Goal: Find specific page/section: Find specific page/section

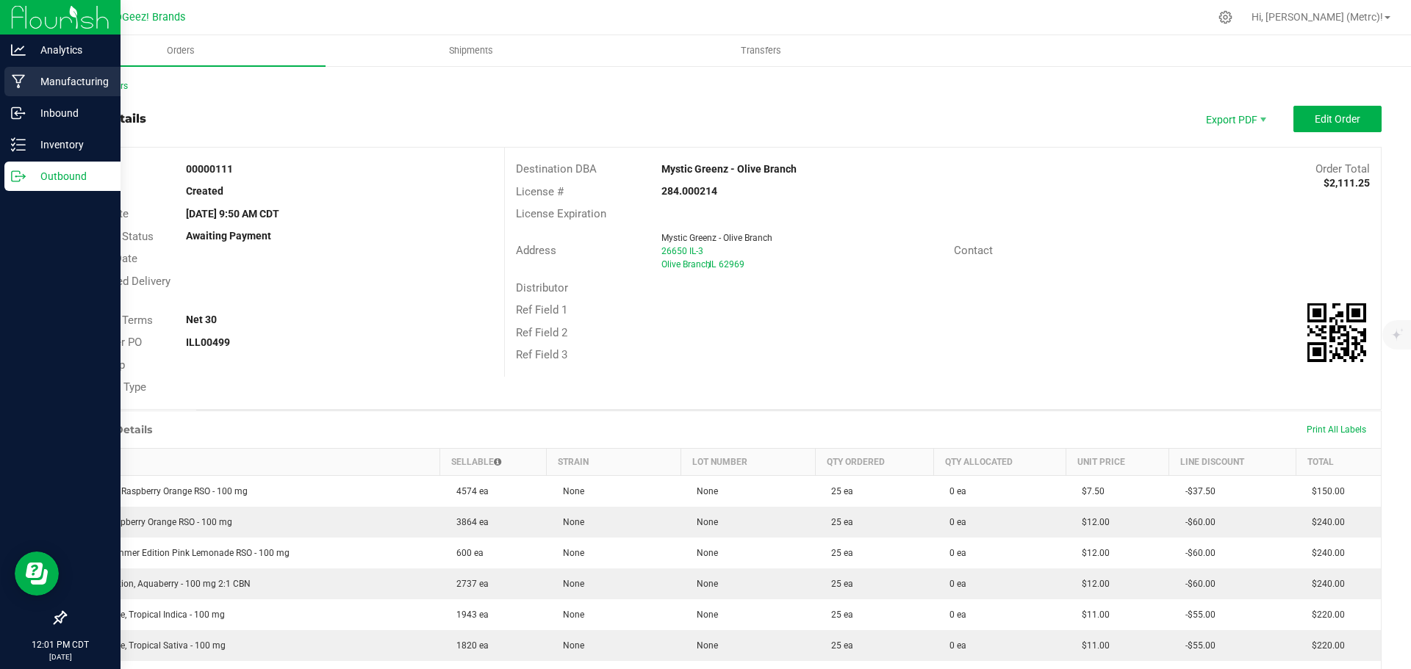
click at [7, 79] on div "Manufacturing" at bounding box center [62, 81] width 116 height 29
click at [27, 74] on p "Manufacturing" at bounding box center [70, 82] width 88 height 18
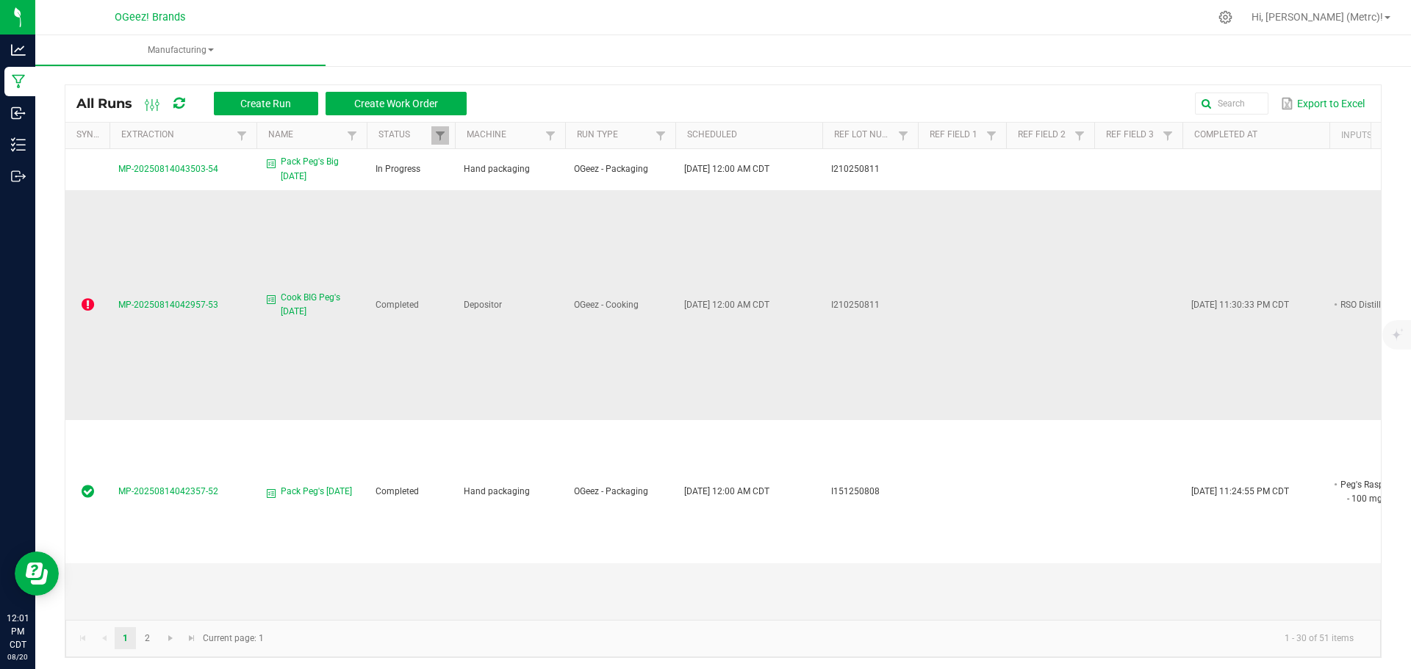
click at [90, 298] on icon at bounding box center [88, 305] width 12 height 15
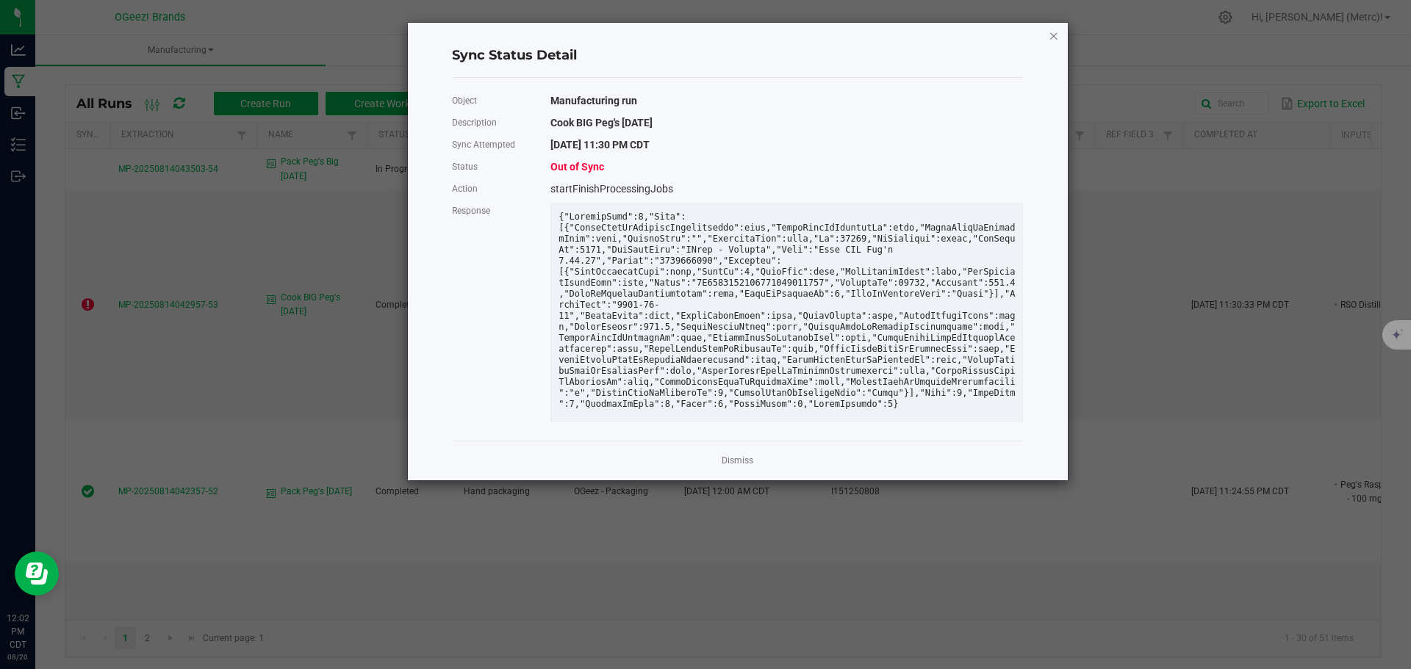
click at [1051, 36] on icon "Close" at bounding box center [1053, 35] width 10 height 18
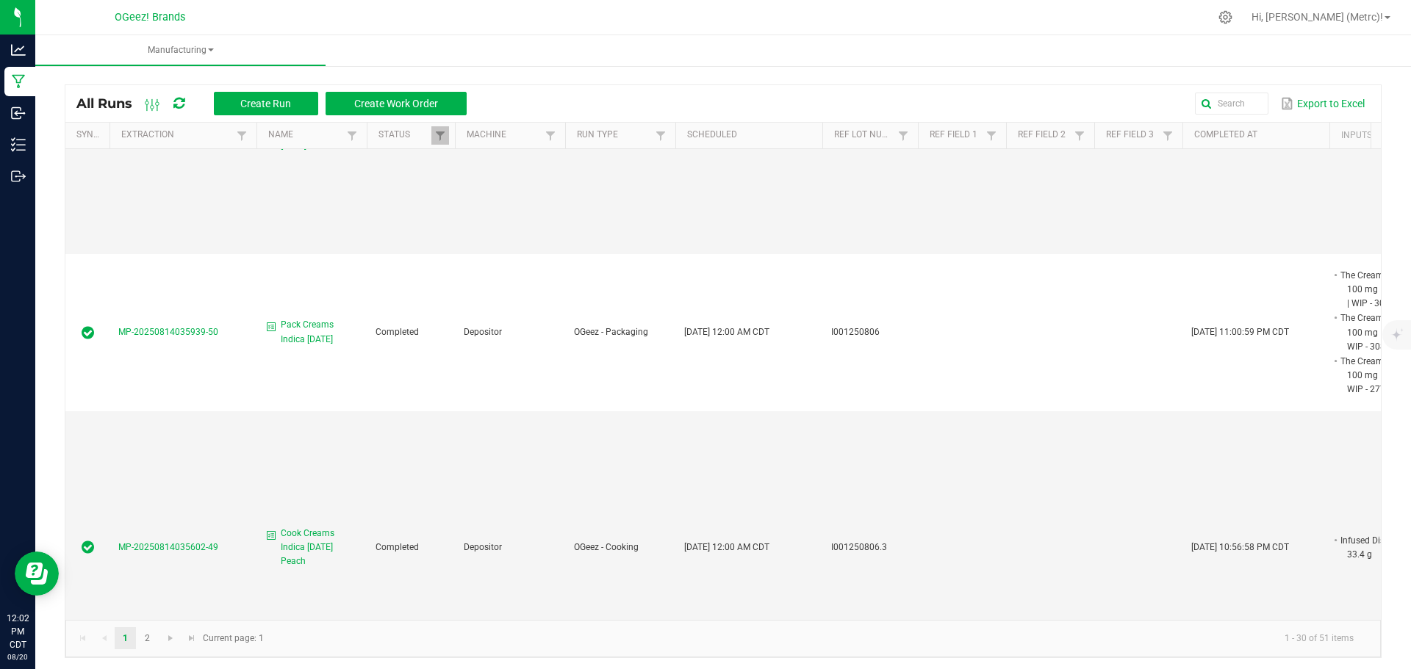
scroll to position [544, 0]
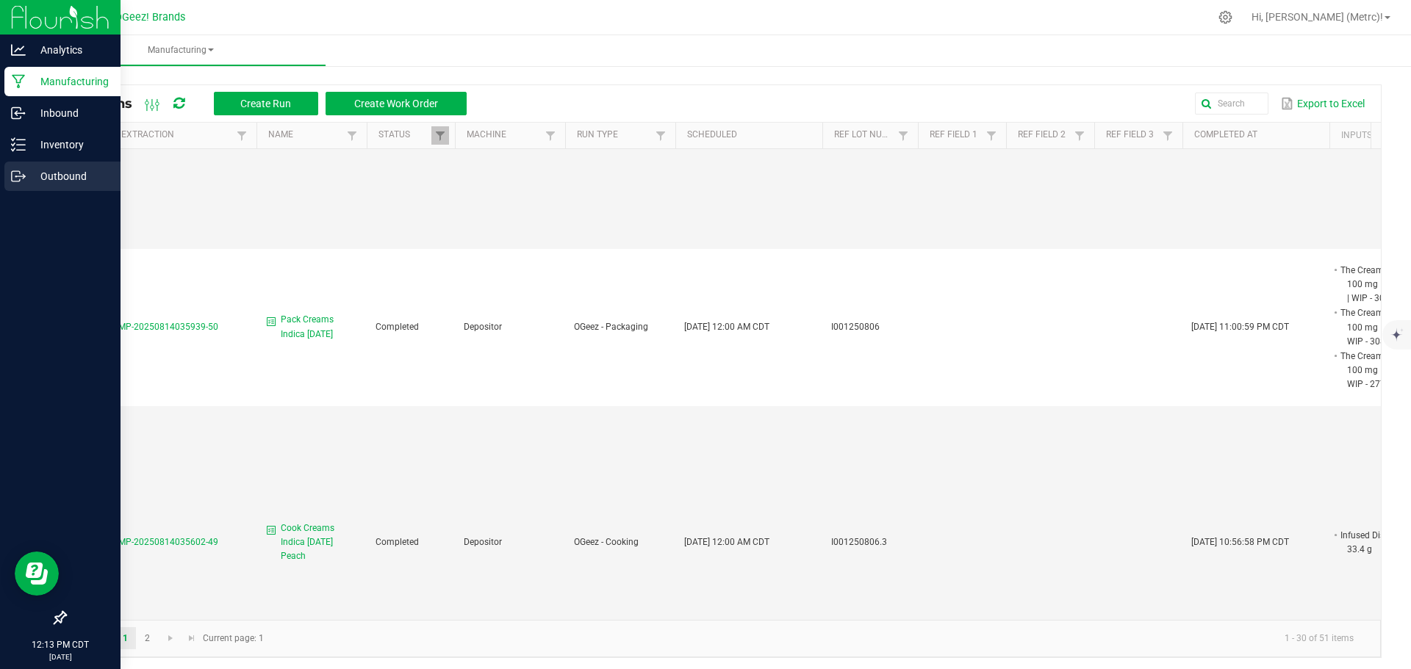
click at [19, 173] on icon at bounding box center [18, 176] width 15 height 15
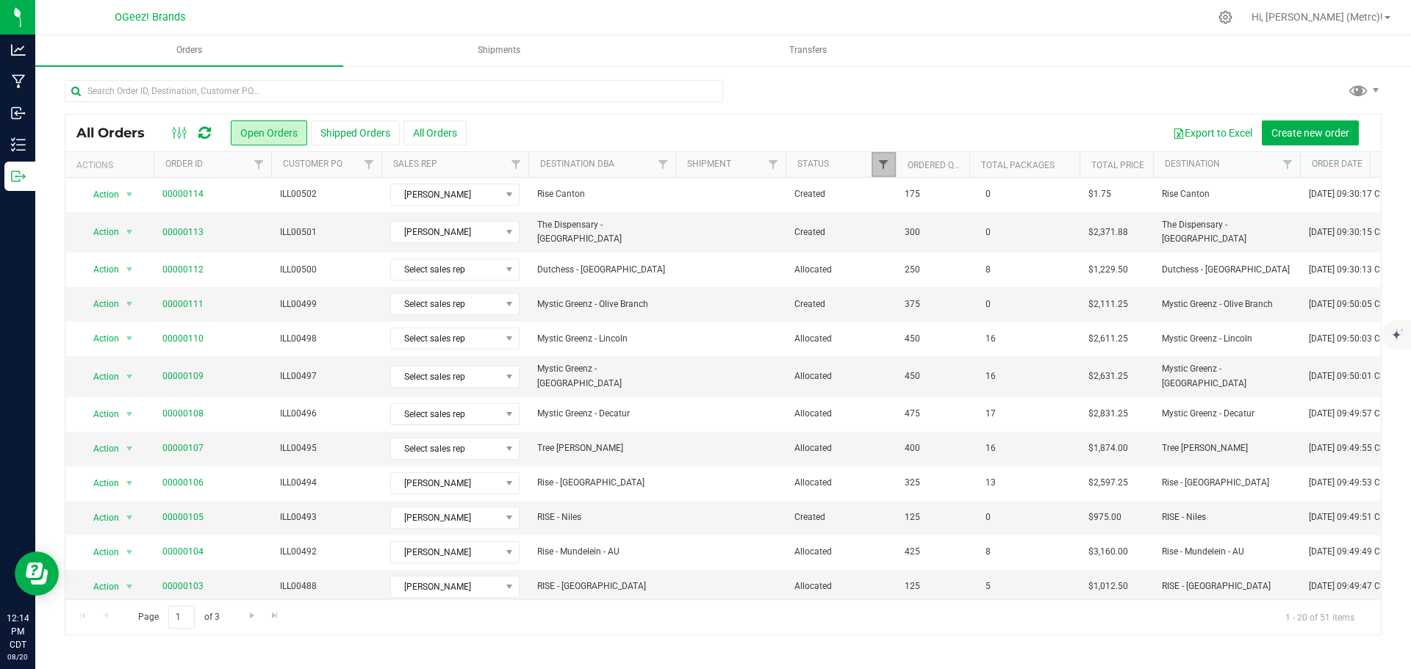
click at [885, 164] on span "Filter" at bounding box center [883, 165] width 12 height 12
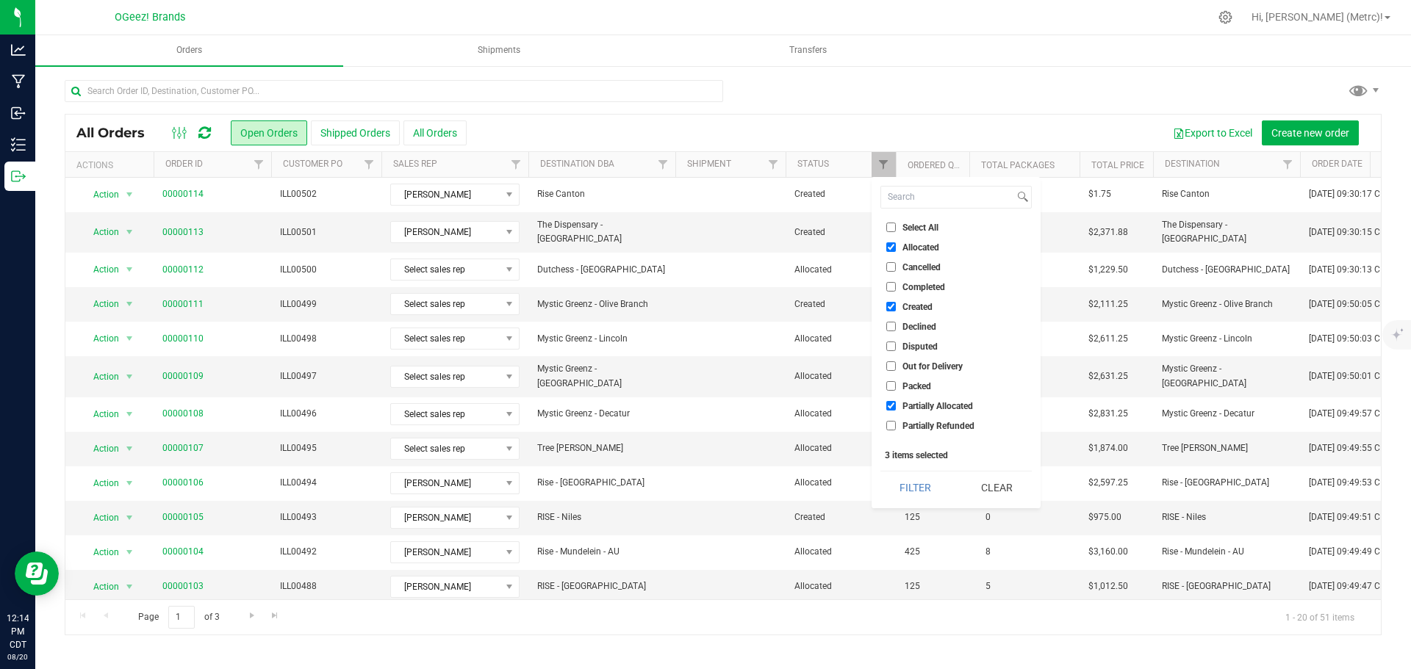
click at [895, 311] on input "Created" at bounding box center [891, 307] width 10 height 10
checkbox input "false"
click at [896, 406] on label "Partially Allocated" at bounding box center [929, 406] width 87 height 10
click at [896, 406] on input "Partially Allocated" at bounding box center [891, 406] width 10 height 10
checkbox input "false"
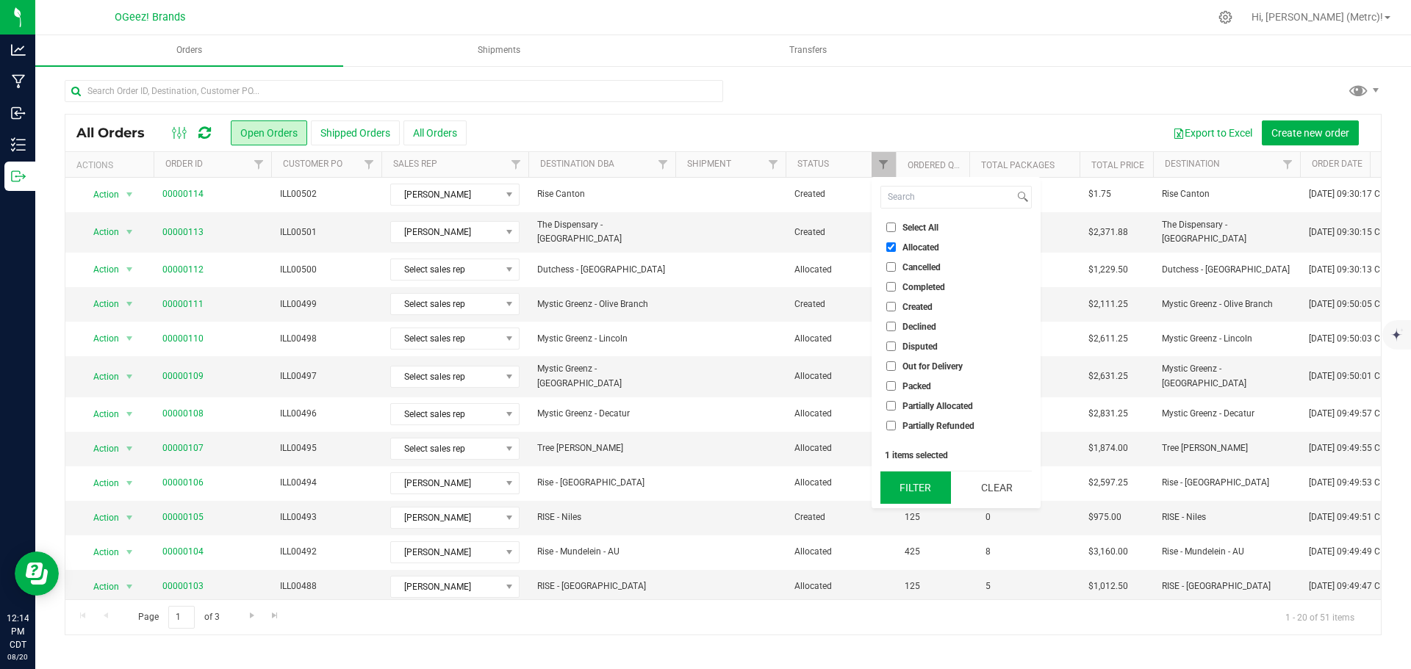
click at [903, 483] on button "Filter" at bounding box center [915, 488] width 71 height 32
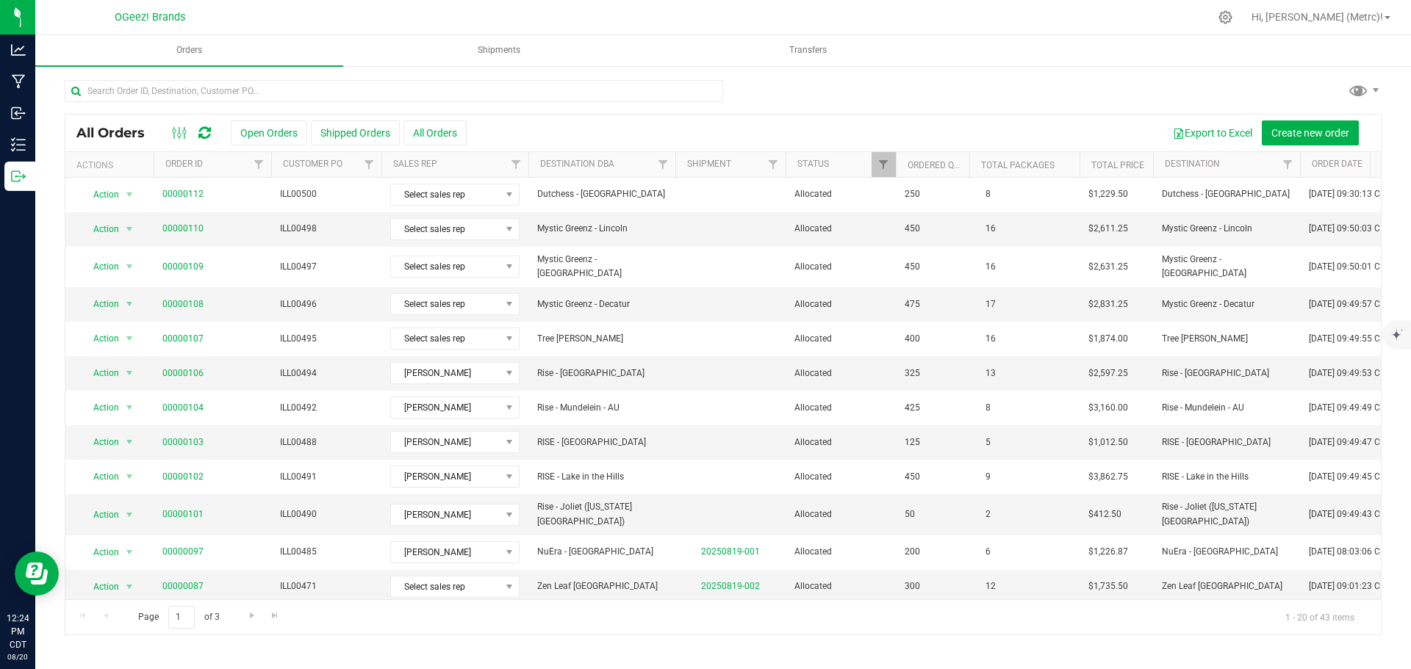
click at [883, 84] on div at bounding box center [723, 97] width 1317 height 34
click at [817, 46] on span "Transfers" at bounding box center [807, 50] width 77 height 12
